Goal: Manage account settings

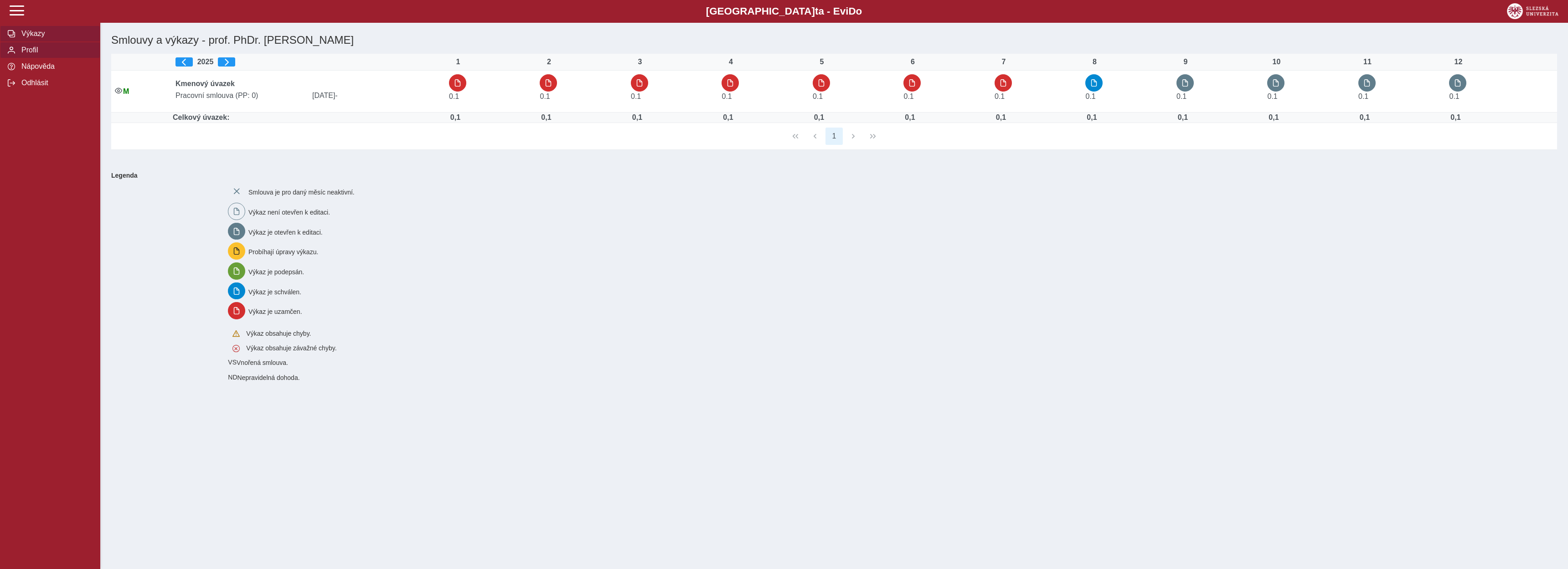
click at [33, 54] on span "Profil" at bounding box center [55, 50] width 74 height 8
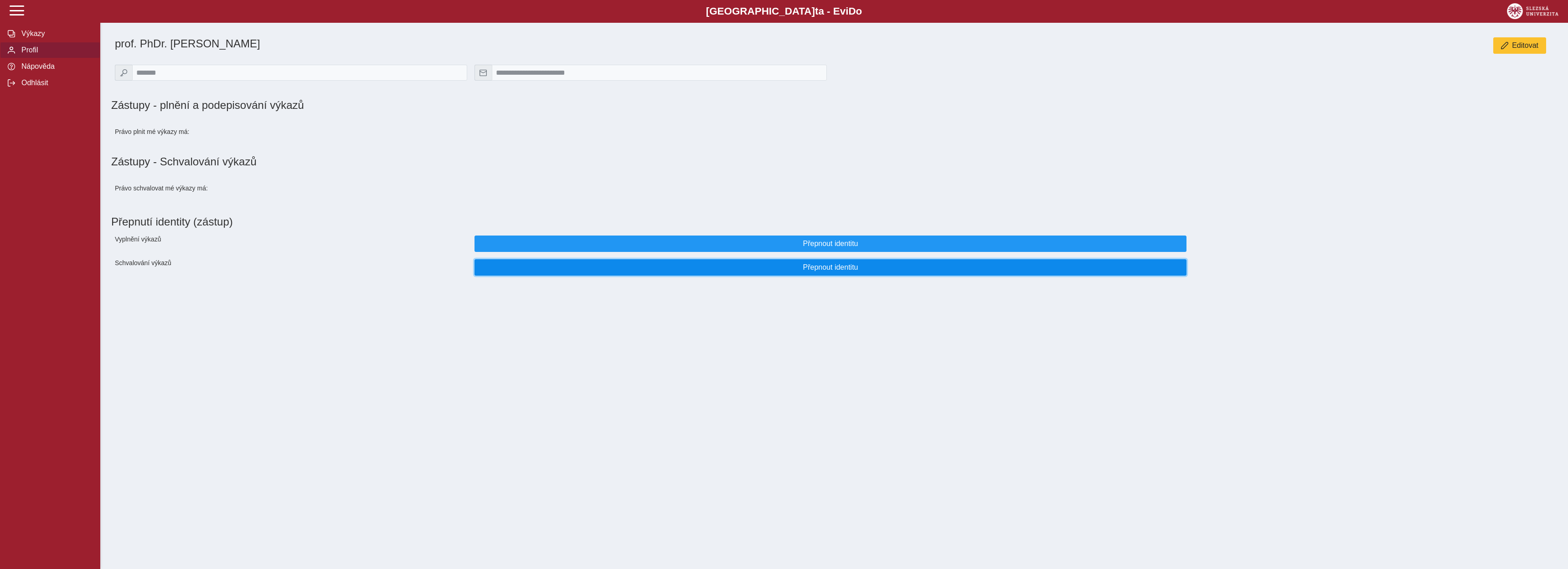
click at [834, 272] on span "Přepnout identitu" at bounding box center [830, 268] width 697 height 8
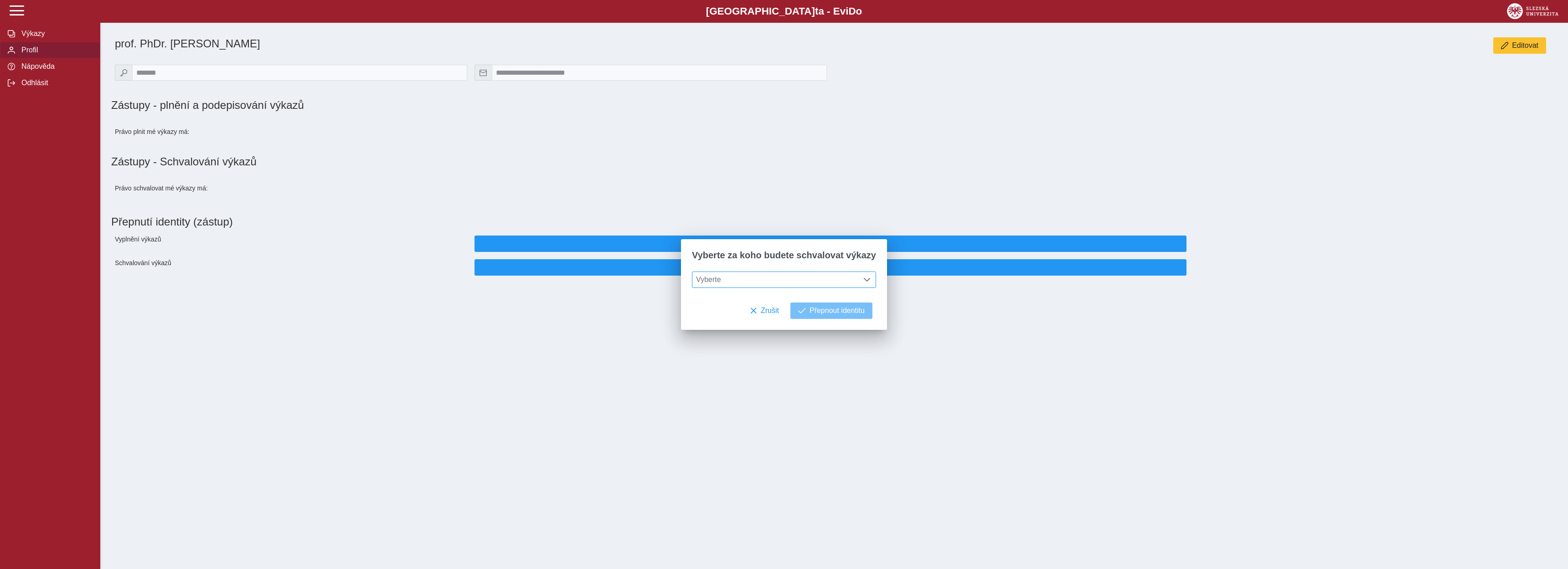
click at [863, 280] on span at bounding box center [867, 280] width 7 height 7
click at [930, 177] on div "Právo schvalovat mé výkazy má:" at bounding box center [830, 188] width 1446 height 33
